Goal: Check status: Check status

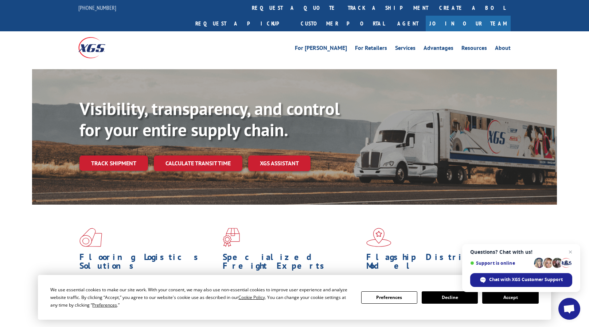
click at [499, 296] on button "Accept" at bounding box center [510, 297] width 56 height 12
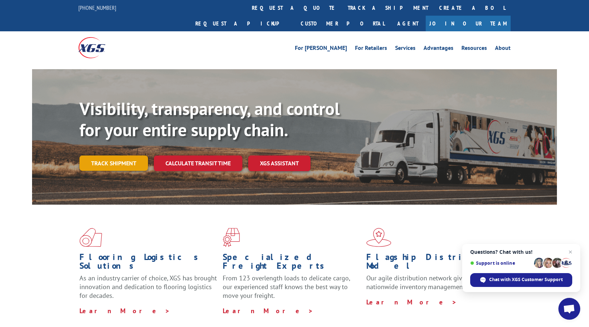
click at [117, 156] on link "Track shipment" at bounding box center [113, 163] width 68 height 15
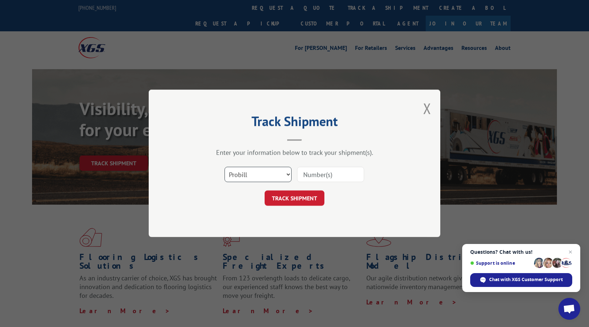
click at [283, 170] on select "Select category... Probill BOL PO" at bounding box center [257, 174] width 67 height 15
click at [319, 179] on input at bounding box center [330, 174] width 67 height 15
paste input "2028"
type input "2028"
click at [303, 202] on button "TRACK SHIPMENT" at bounding box center [294, 198] width 60 height 15
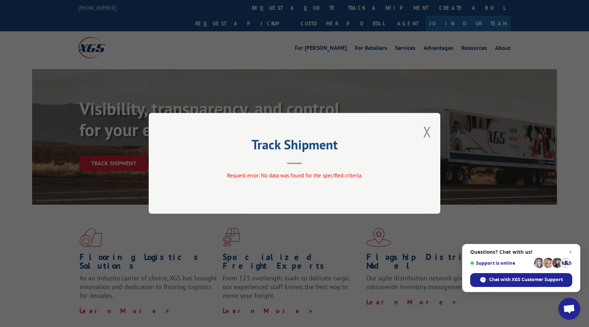
click at [433, 135] on div "Track Shipment Request error: No data was found for the specified criteria." at bounding box center [294, 163] width 291 height 101
click at [430, 134] on button "Close modal" at bounding box center [427, 131] width 8 height 19
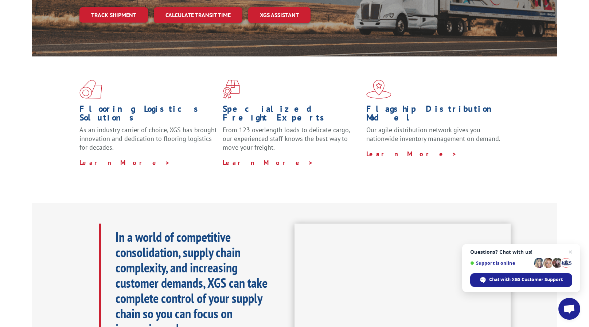
scroll to position [93, 0]
